Goal: Information Seeking & Learning: Check status

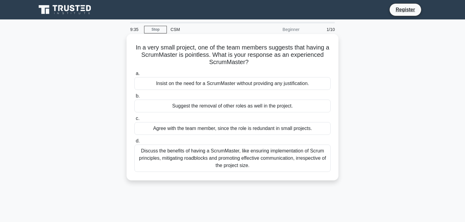
click at [244, 159] on div "Discuss the benefits of having a ScrumMaster, like ensuring implementation of S…" at bounding box center [233, 157] width 196 height 27
click at [135, 143] on input "d. Discuss the benefits of having a ScrumMaster, like ensuring implementation o…" at bounding box center [135, 141] width 0 height 4
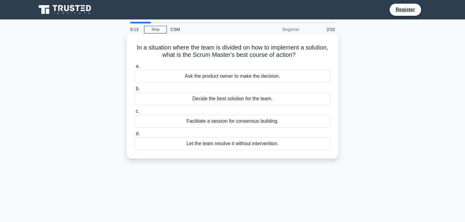
click at [228, 98] on div "Decide the best solution for the team." at bounding box center [233, 98] width 196 height 13
click at [135, 91] on input "b. Decide the best solution for the team." at bounding box center [135, 89] width 0 height 4
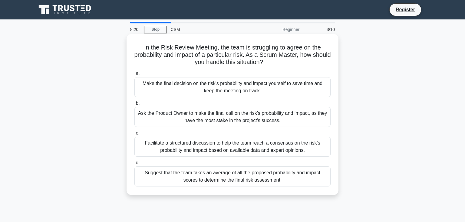
click at [235, 146] on div "Facilitate a structured discussion to help the team reach a consensus on the ri…" at bounding box center [233, 146] width 196 height 20
click at [135, 135] on input "c. Facilitate a structured discussion to help the team reach a consensus on the…" at bounding box center [135, 133] width 0 height 4
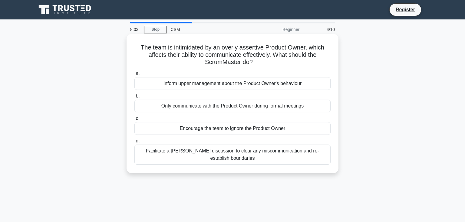
click at [224, 156] on div "Facilitate a frank discussion to clear any miscommunication and re-establish bo…" at bounding box center [233, 154] width 196 height 20
click at [135, 143] on input "d. Facilitate a frank discussion to clear any miscommunication and re-establish…" at bounding box center [135, 141] width 0 height 4
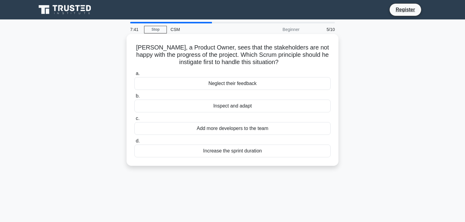
click at [231, 107] on div "Inspect and adapt" at bounding box center [233, 105] width 196 height 13
click at [135, 98] on input "b. Inspect and adapt" at bounding box center [135, 96] width 0 height 4
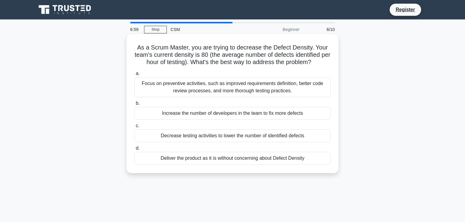
click at [245, 87] on div "Focus on preventive activities, such as improved requirements definition, bette…" at bounding box center [233, 87] width 196 height 20
click at [135, 75] on input "a. Focus on preventive activities, such as improved requirements definition, be…" at bounding box center [135, 74] width 0 height 4
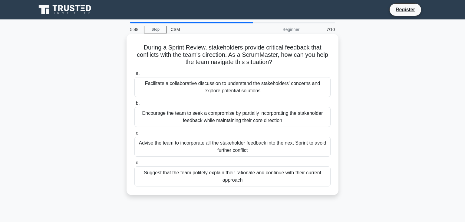
click at [252, 85] on div "Facilitate a collaborative discussion to understand the stakeholders' concerns …" at bounding box center [233, 87] width 196 height 20
click at [135, 75] on input "a. Facilitate a collaborative discussion to understand the stakeholders' concer…" at bounding box center [135, 74] width 0 height 4
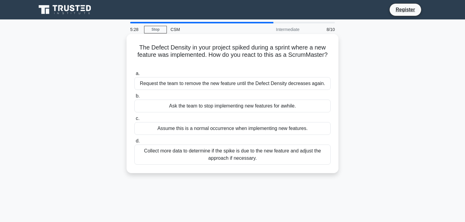
click at [252, 151] on div "Collect more data to determine if the spike is due to the new feature and adjus…" at bounding box center [233, 154] width 196 height 20
click at [135, 143] on input "d. Collect more data to determine if the spike is due to the new feature and ad…" at bounding box center [135, 141] width 0 height 4
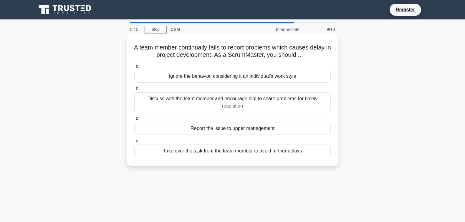
click at [244, 105] on div "Discuss with the team member and encourage him to share problems for timely res…" at bounding box center [233, 102] width 196 height 20
click at [135, 91] on input "b. Discuss with the team member and encourage him to share problems for timely …" at bounding box center [135, 89] width 0 height 4
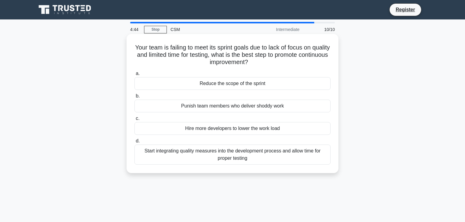
click at [219, 155] on div "Start integrating quality measures into the development process and allow time …" at bounding box center [233, 154] width 196 height 20
click at [135, 143] on input "d. Start integrating quality measures into the development process and allow ti…" at bounding box center [135, 141] width 0 height 4
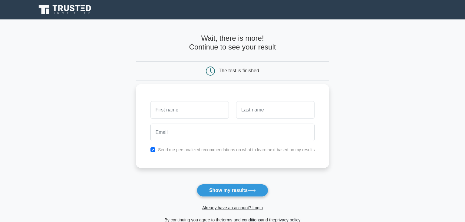
click at [192, 111] on input "text" at bounding box center [190, 110] width 78 height 18
type input "priya"
click at [260, 111] on input "text" at bounding box center [275, 110] width 78 height 18
type input "s"
type input "SILPI"
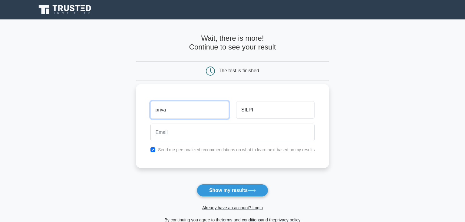
click at [204, 111] on input "priya" at bounding box center [190, 110] width 78 height 18
type input "p"
type input "PRIYA"
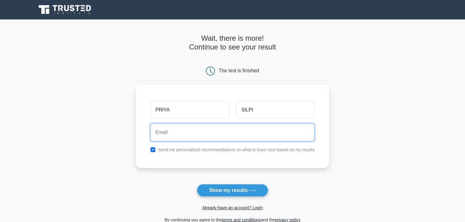
click at [200, 130] on input "email" at bounding box center [233, 132] width 165 height 18
type input "S"
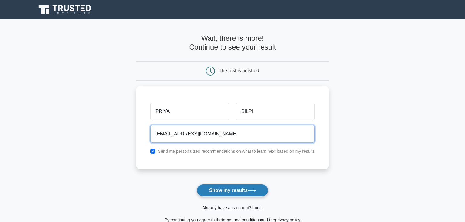
type input "[EMAIL_ADDRESS][DOMAIN_NAME]"
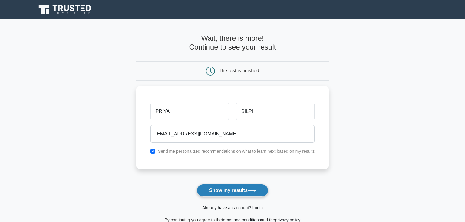
click at [221, 190] on button "Show my results" at bounding box center [233, 190] width 72 height 13
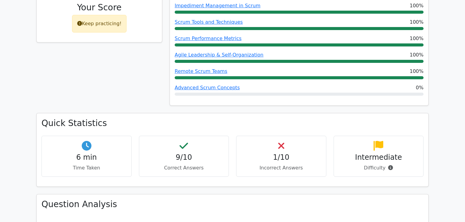
scroll to position [309, 0]
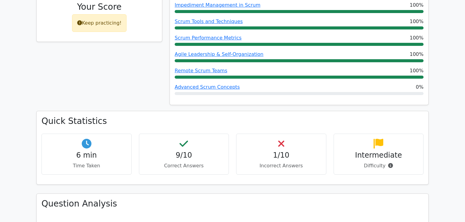
click at [282, 151] on h4 "1/10" at bounding box center [282, 155] width 80 height 9
click at [271, 151] on h4 "1/10" at bounding box center [282, 155] width 80 height 9
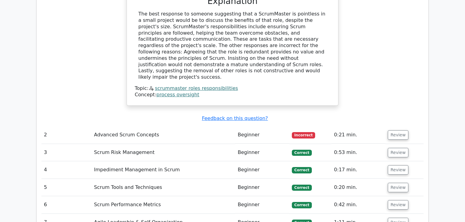
scroll to position [700, 0]
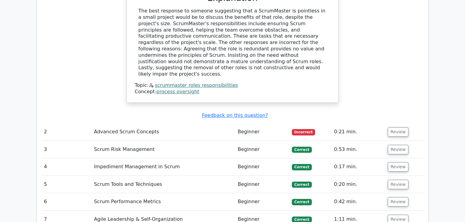
click at [305, 129] on span "Incorrect" at bounding box center [303, 132] width 23 height 6
click at [395, 127] on button "Review" at bounding box center [398, 131] width 21 height 9
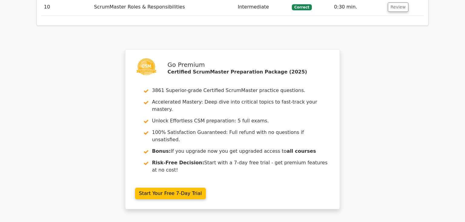
scroll to position [1270, 0]
